Goal: Check status: Check status

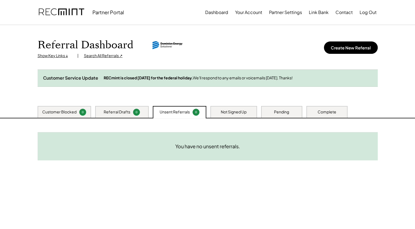
click at [334, 115] on div "Complete" at bounding box center [327, 111] width 19 height 5
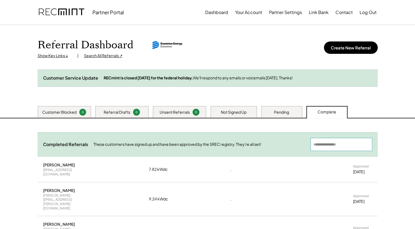
click at [336, 151] on input "input" at bounding box center [342, 144] width 62 height 13
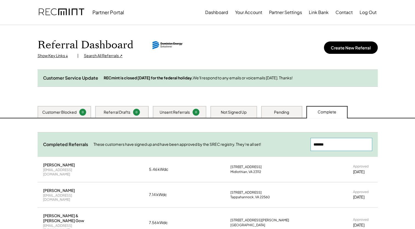
drag, startPoint x: 335, startPoint y: 148, endPoint x: 301, endPoint y: 142, distance: 34.3
click at [301, 142] on div "Completed Referrals These customers have signed up and have been approved by th…" at bounding box center [208, 144] width 340 height 24
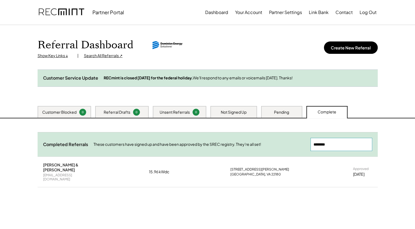
drag, startPoint x: 300, startPoint y: 148, endPoint x: 294, endPoint y: 148, distance: 6.0
click at [294, 148] on div "Completed Referrals These customers have signed up and have been approved by th…" at bounding box center [208, 144] width 340 height 24
drag, startPoint x: 332, startPoint y: 150, endPoint x: 282, endPoint y: 146, distance: 50.7
click at [282, 146] on div "Completed Referrals These customers have signed up and have been approved by th…" at bounding box center [208, 144] width 340 height 24
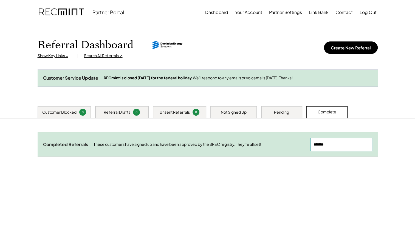
drag, startPoint x: 332, startPoint y: 150, endPoint x: 284, endPoint y: 147, distance: 47.6
click at [284, 147] on div "Completed Referrals These customers have signed up and have been approved by th…" at bounding box center [208, 144] width 340 height 24
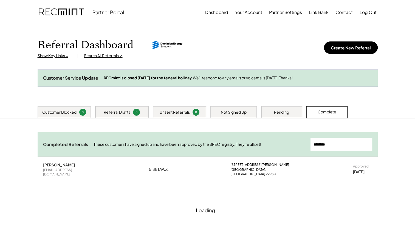
click at [331, 147] on input "input" at bounding box center [342, 144] width 62 height 13
drag, startPoint x: 342, startPoint y: 152, endPoint x: 297, endPoint y: 148, distance: 45.0
click at [297, 148] on div "Completed Referrals These customers have signed up and have been approved by th…" at bounding box center [208, 144] width 340 height 24
type input "******"
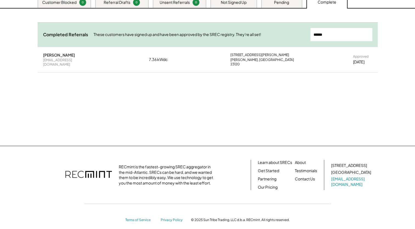
scroll to position [55, 0]
